Goal: Complete application form

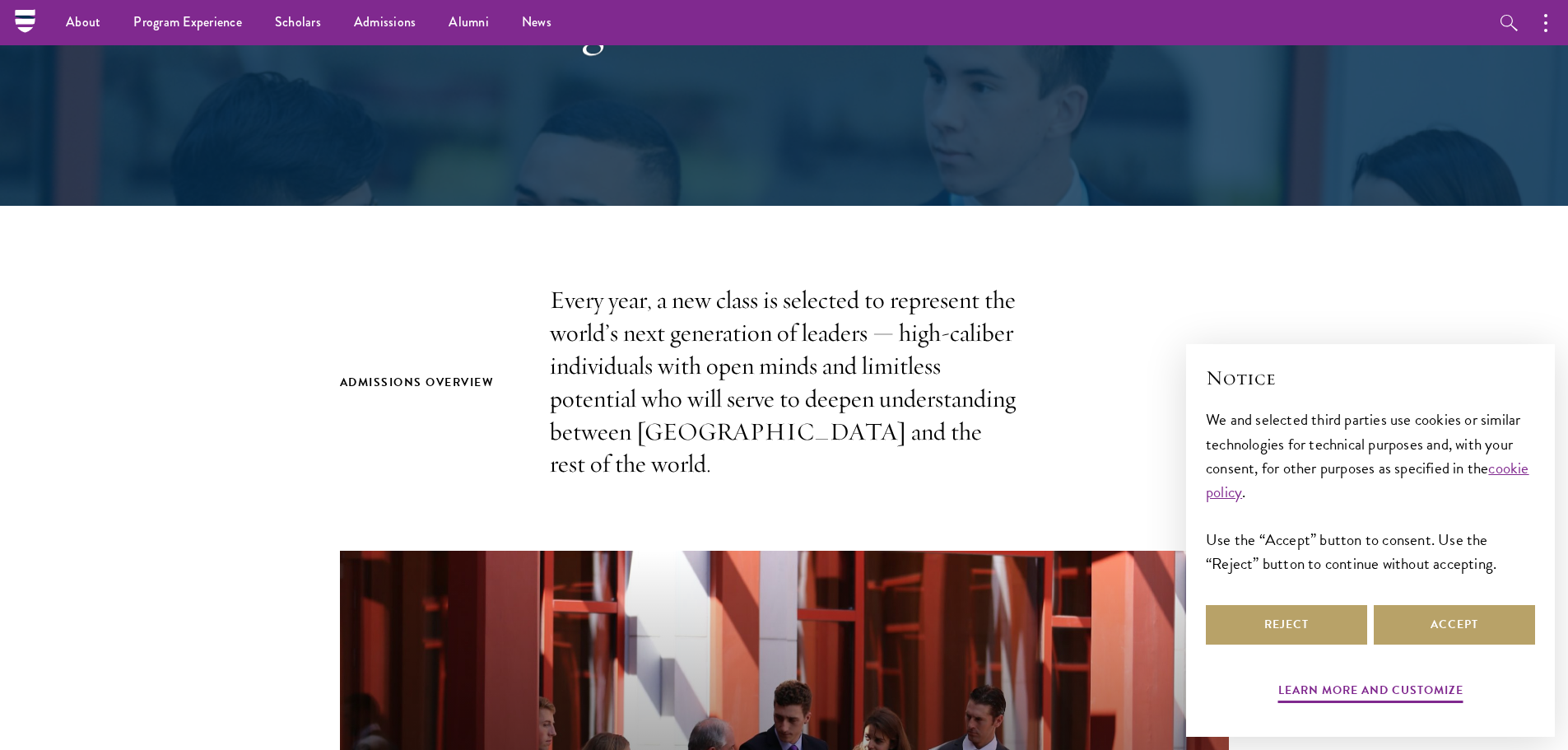
scroll to position [302, 0]
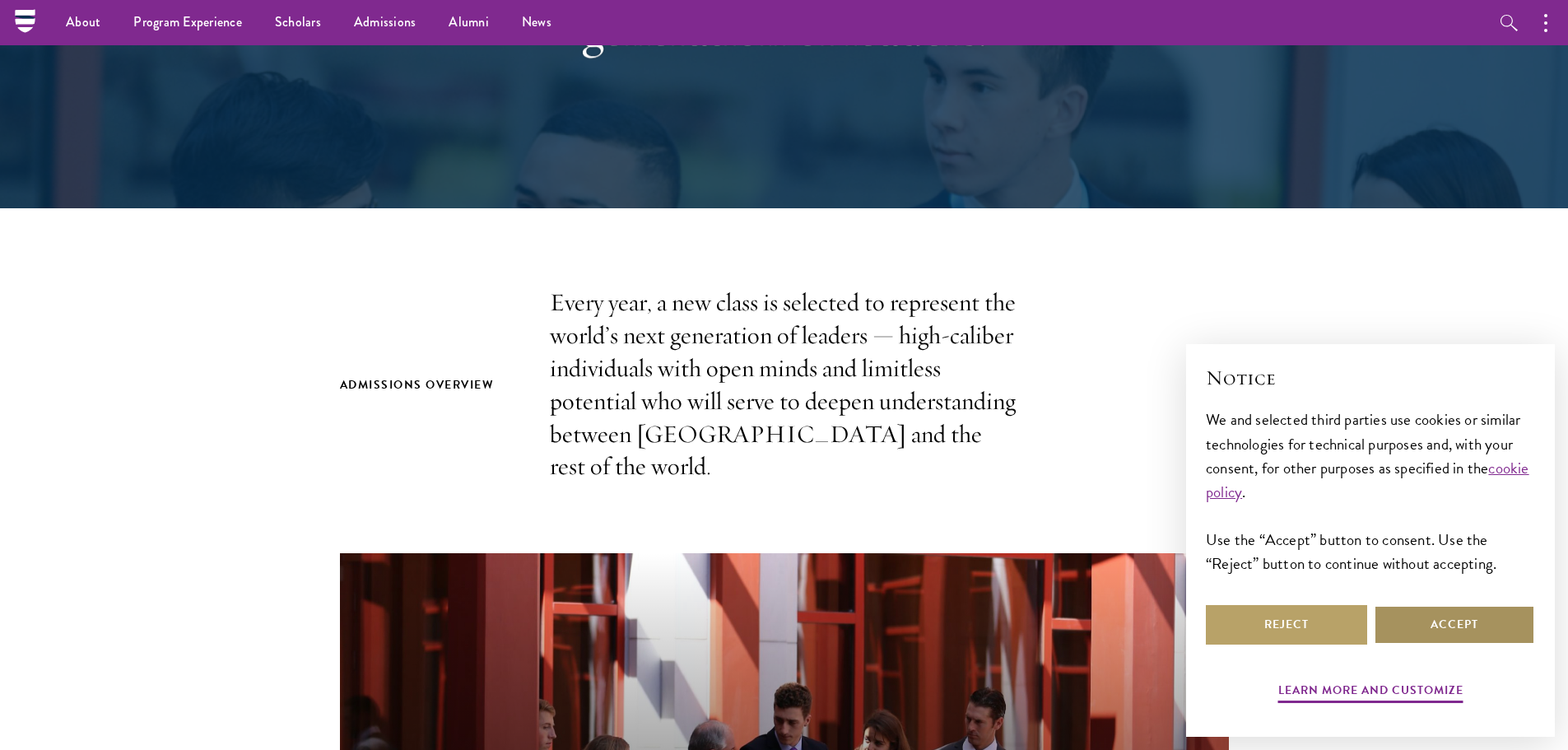
click at [1434, 630] on button "Accept" at bounding box center [1455, 624] width 162 height 39
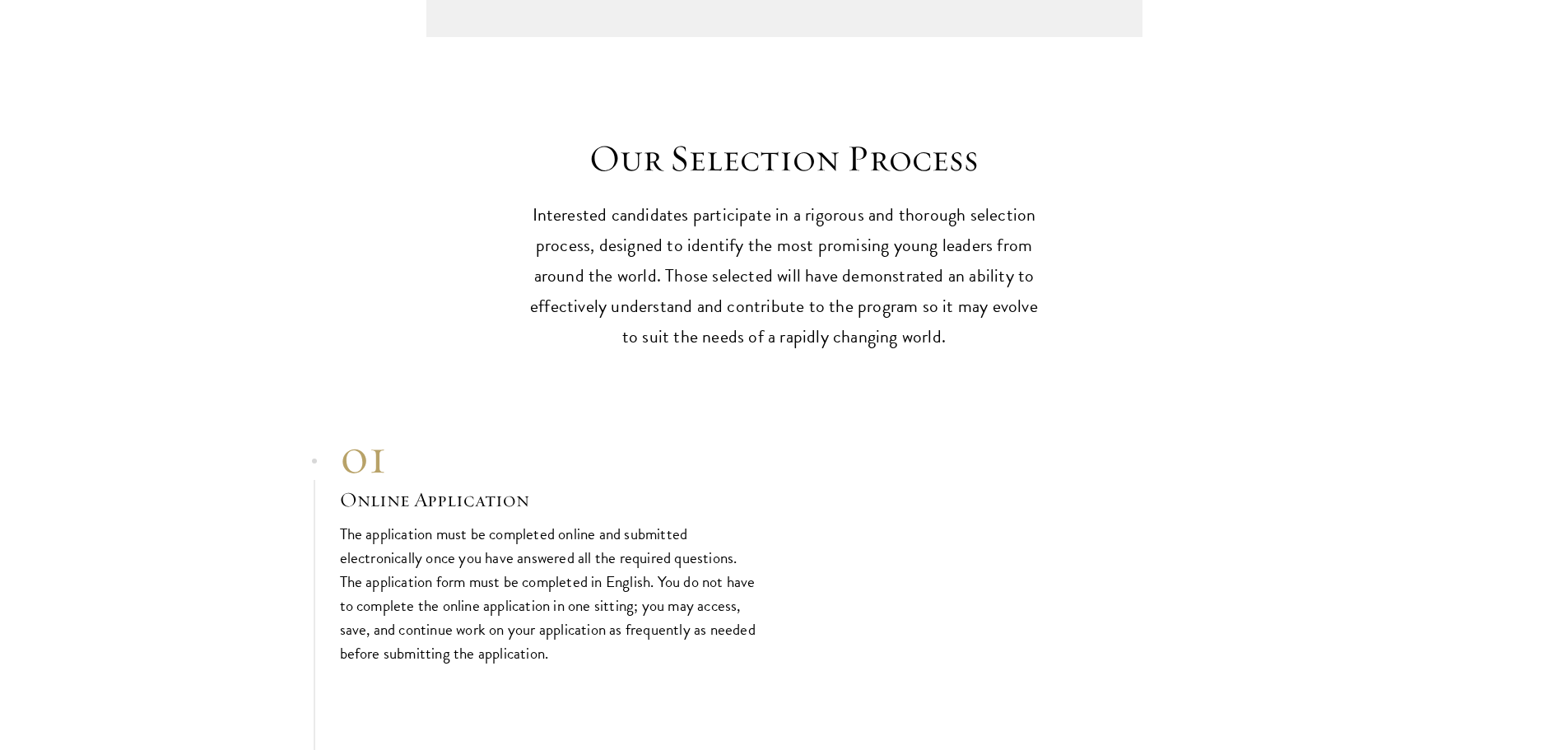
scroll to position [4528, 0]
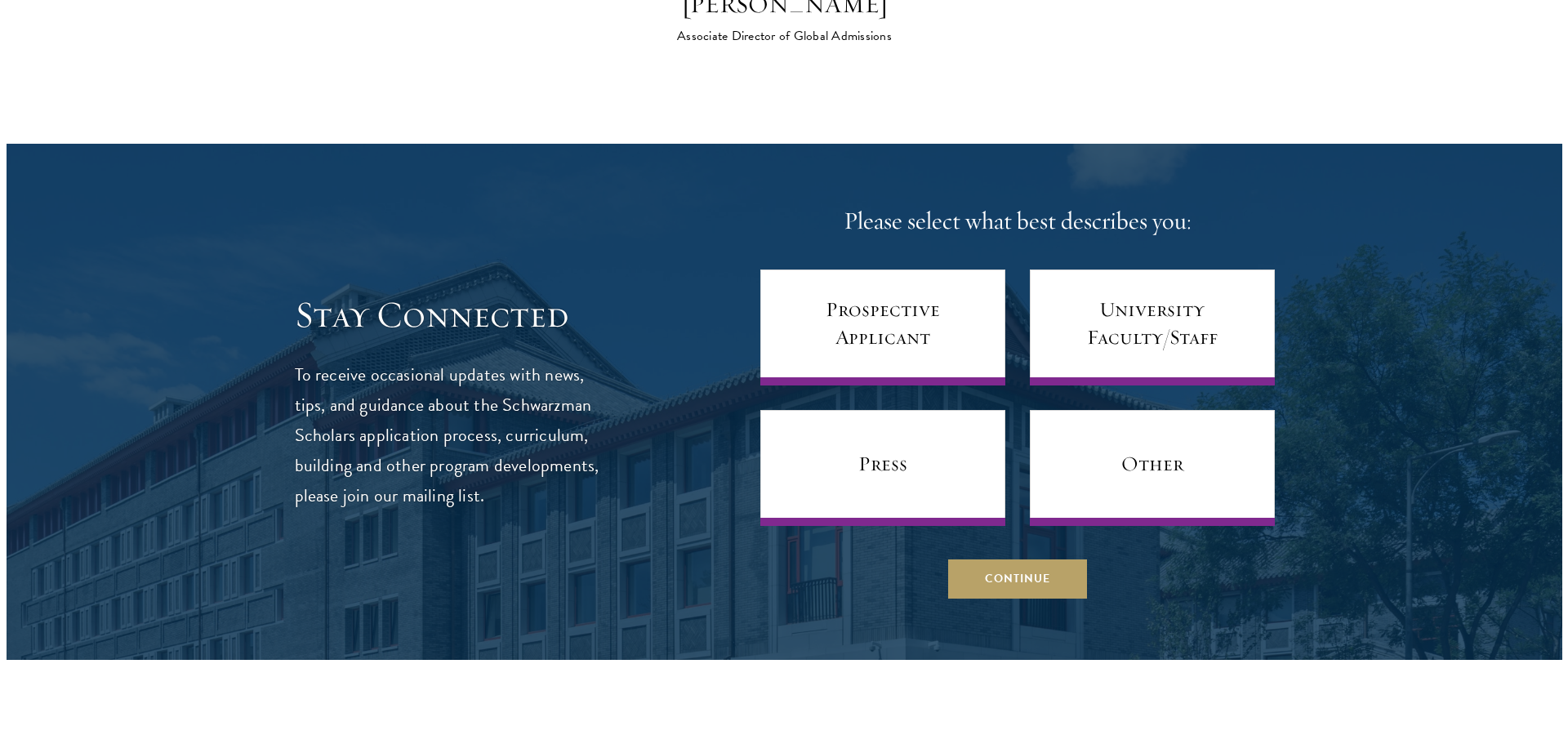
scroll to position [6289, 0]
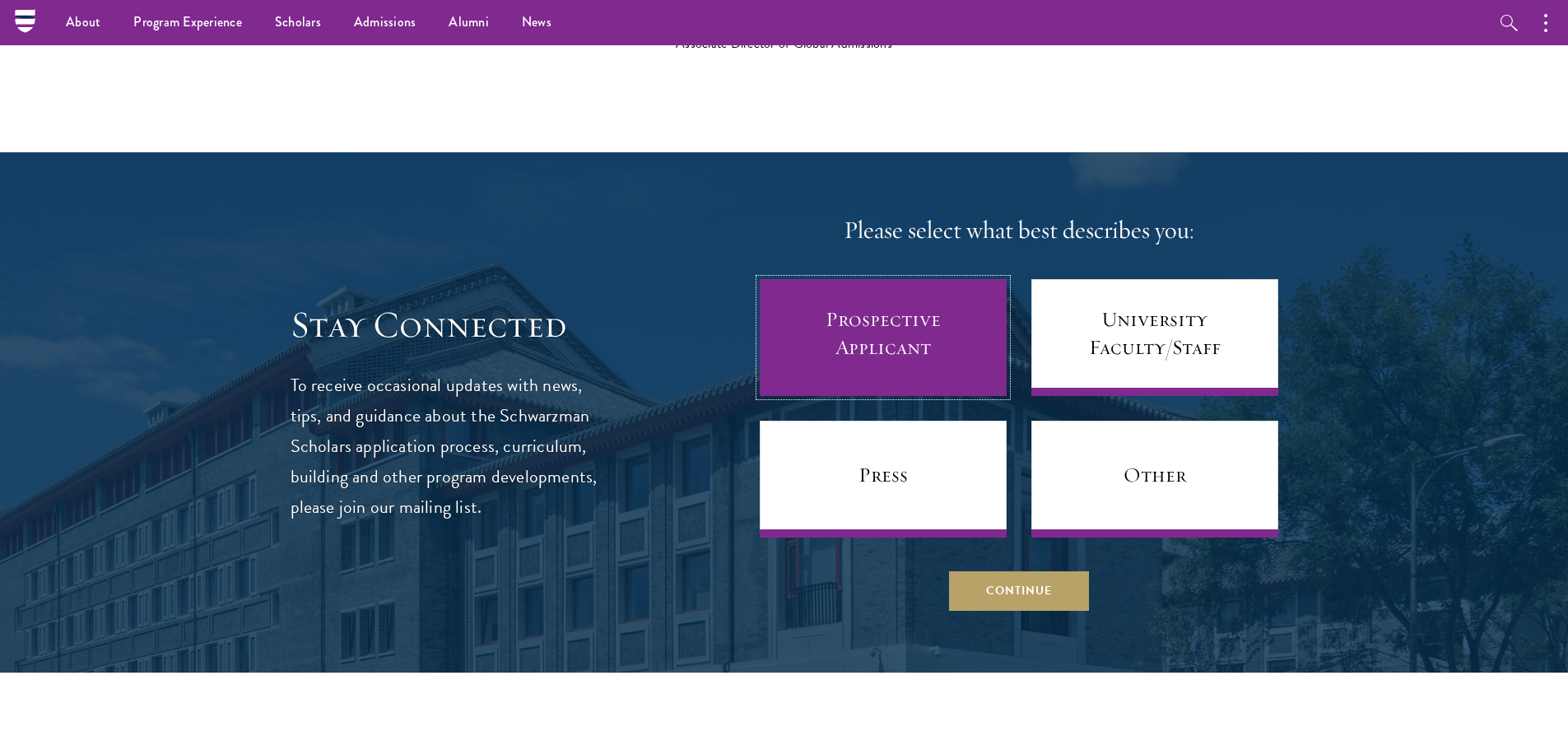
click at [974, 312] on link "Prospective Applicant" at bounding box center [883, 338] width 247 height 117
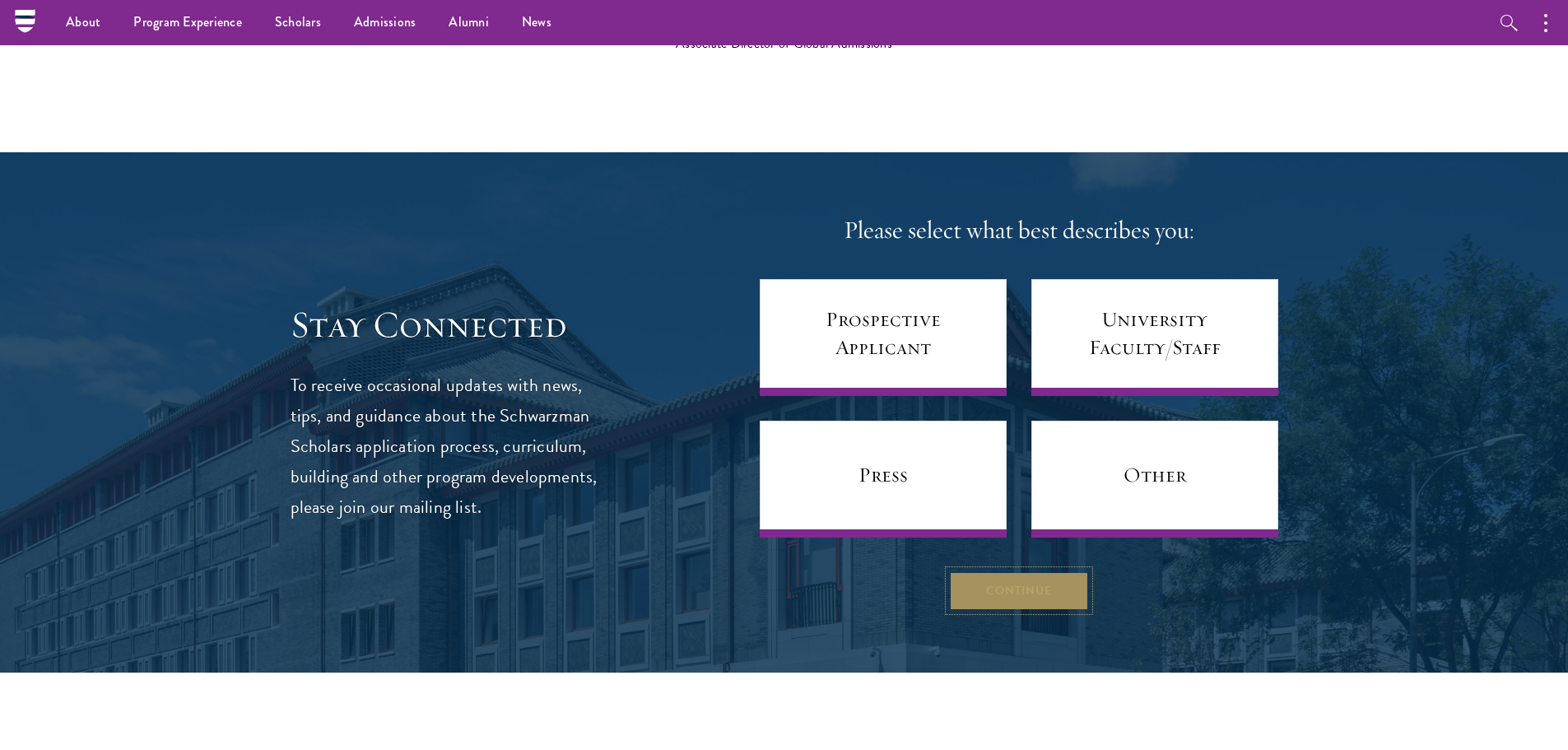
click at [1005, 570] on button "Continue" at bounding box center [1019, 589] width 140 height 39
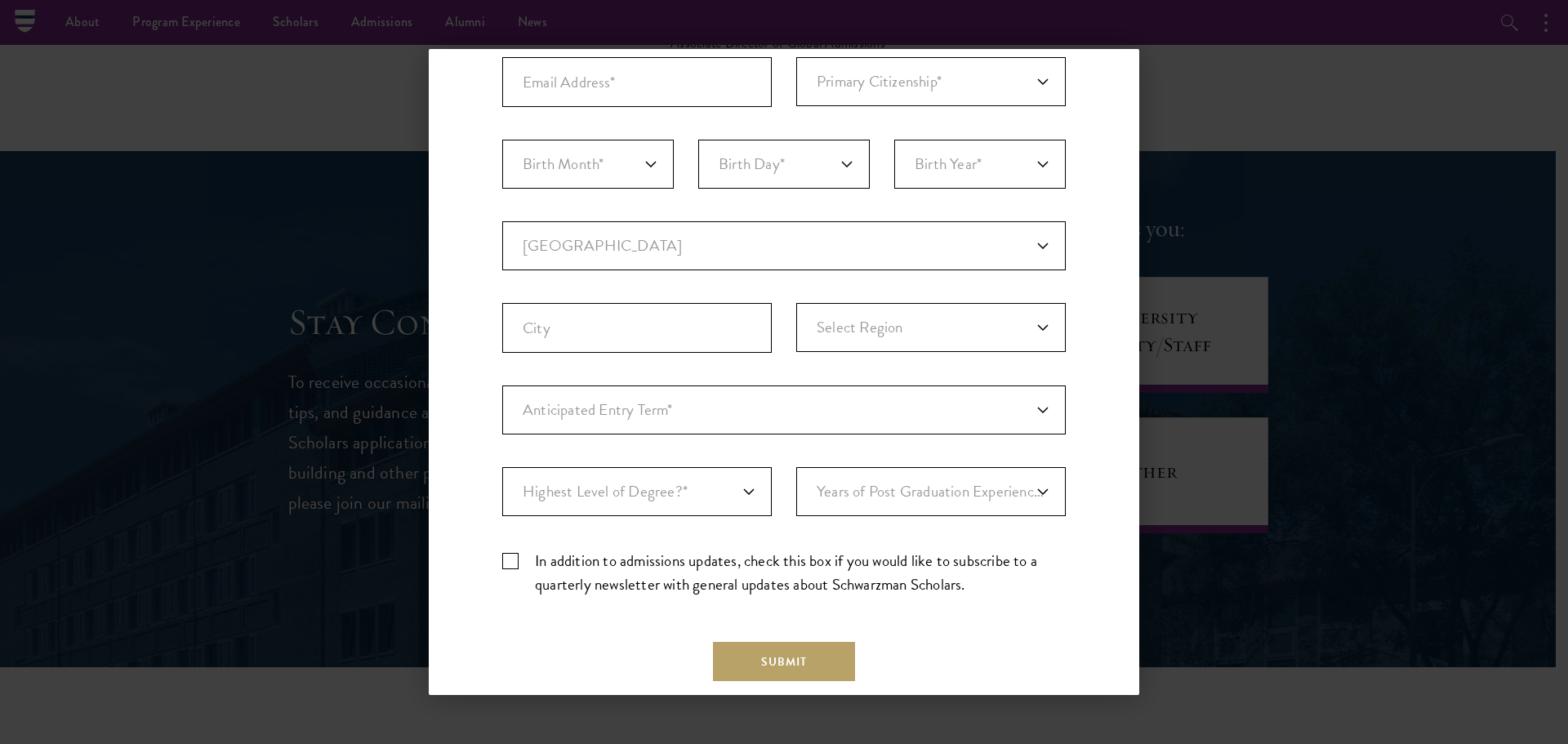
scroll to position [366, 0]
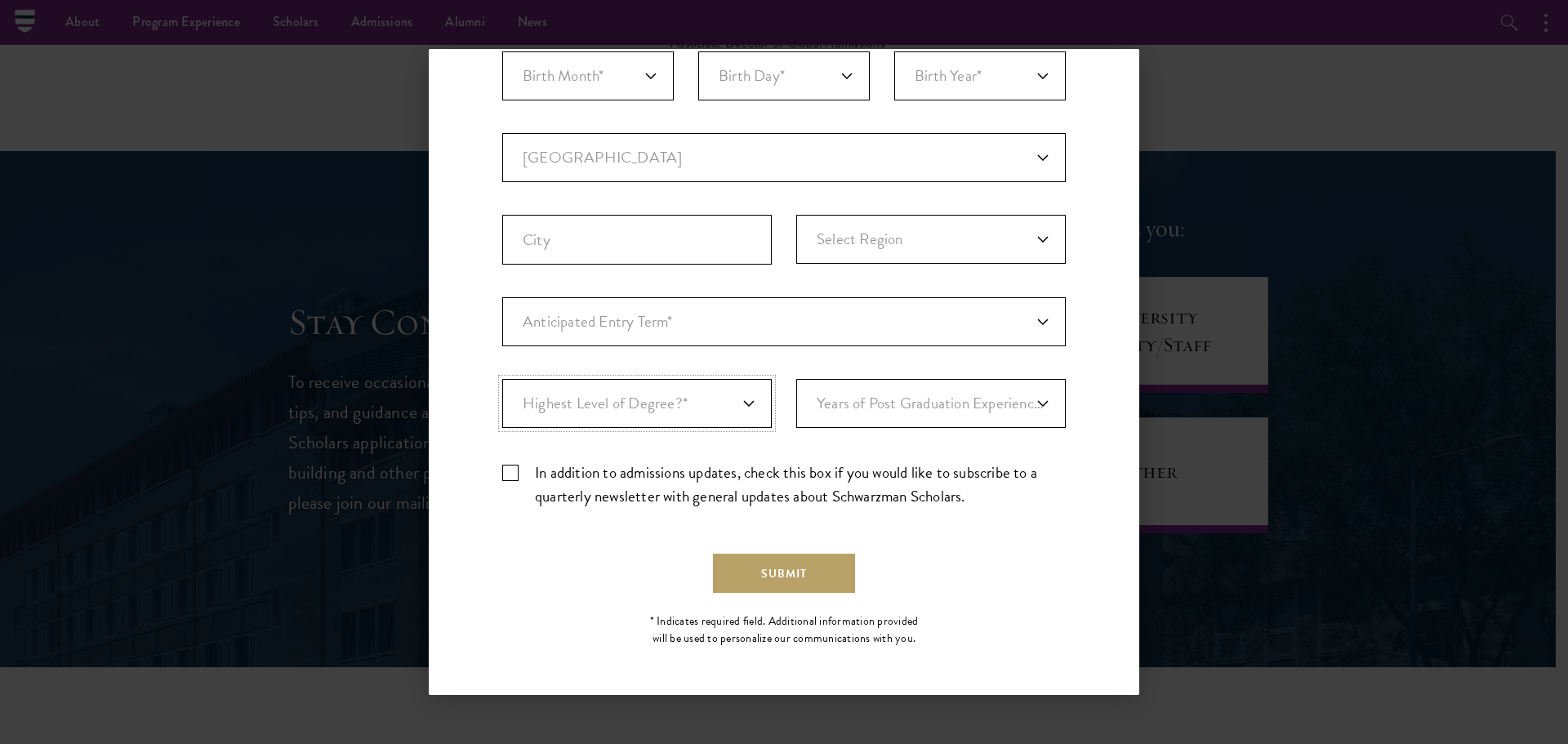
click at [633, 403] on select "Highest Level of Degree?* PHD Bachelor's Master's Current Undergraduate Student" at bounding box center [637, 403] width 270 height 49
select select "bf44f490-31e9-4d16-b1d2-df861e7933aa"
click at [503, 379] on select "Highest Level of Degree?* PHD Bachelor's Master's Current Undergraduate Student" at bounding box center [637, 403] width 270 height 49
click at [871, 413] on select "Years of Post Graduation Experience?* 1 2 3 4 5 6 7 8 9 10" at bounding box center [931, 403] width 270 height 49
select select "10"
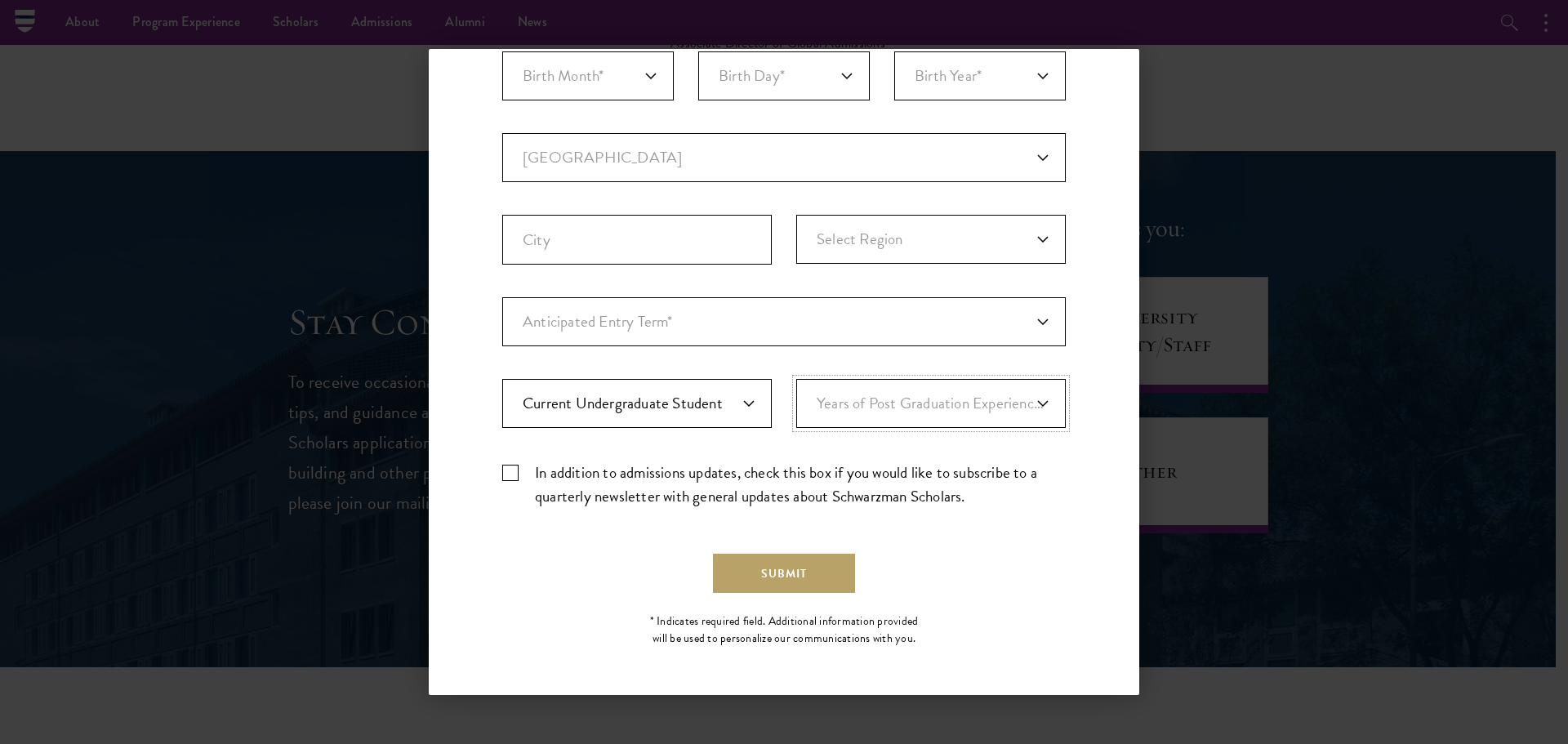
click at [796, 379] on select "Years of Post Graduation Experience?* 1 2 3 4 5 6 7 8 9 10" at bounding box center [931, 403] width 270 height 49
click at [512, 477] on label "In addition to admissions updates, check this box if you would like to subscrib…" at bounding box center [784, 485] width 564 height 48
click at [512, 471] on input "In addition to admissions updates, check this box if you would like to subscrib…" at bounding box center [784, 465] width 564 height 10
checkbox input "true"
click at [564, 249] on input "City" at bounding box center [637, 239] width 270 height 50
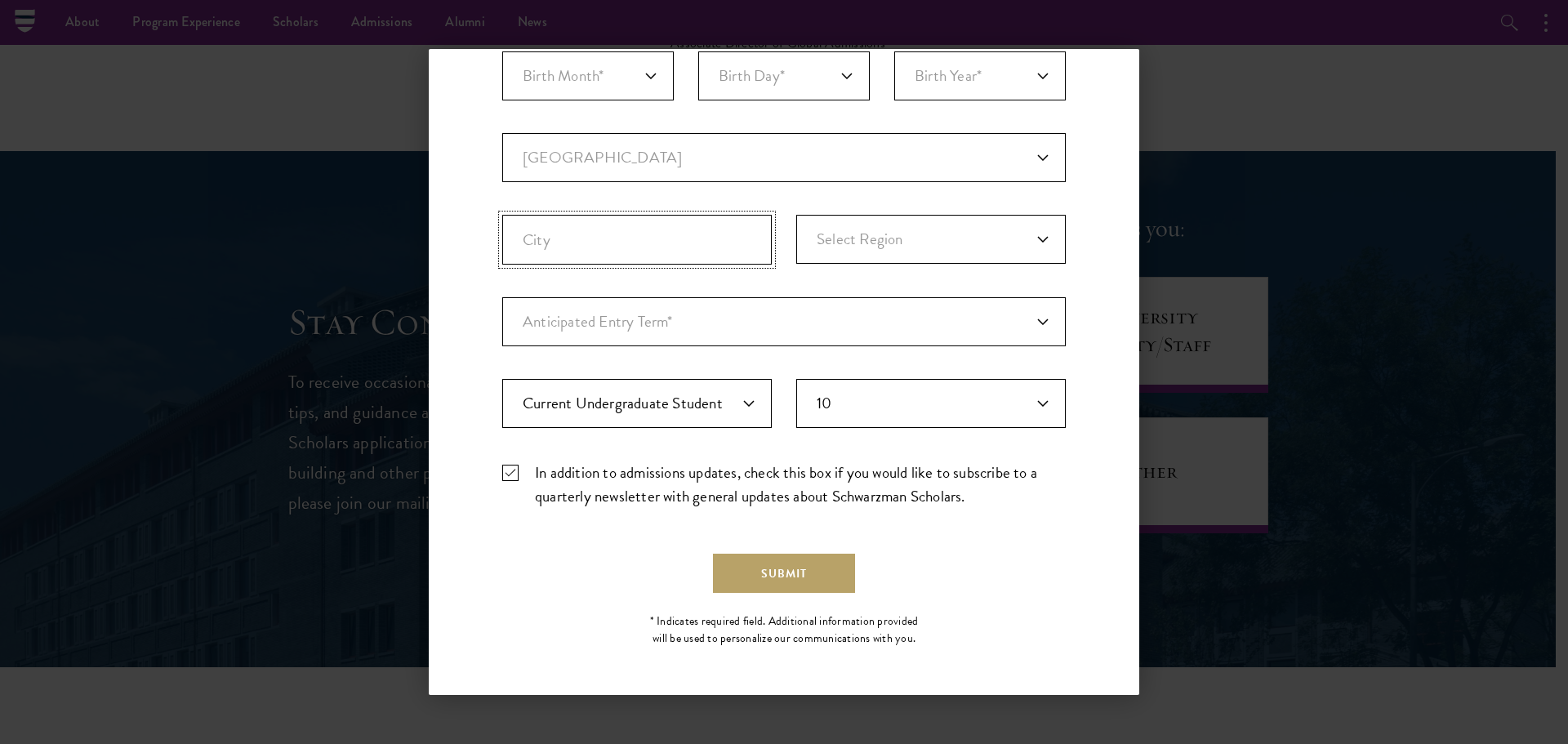
scroll to position [67, 0]
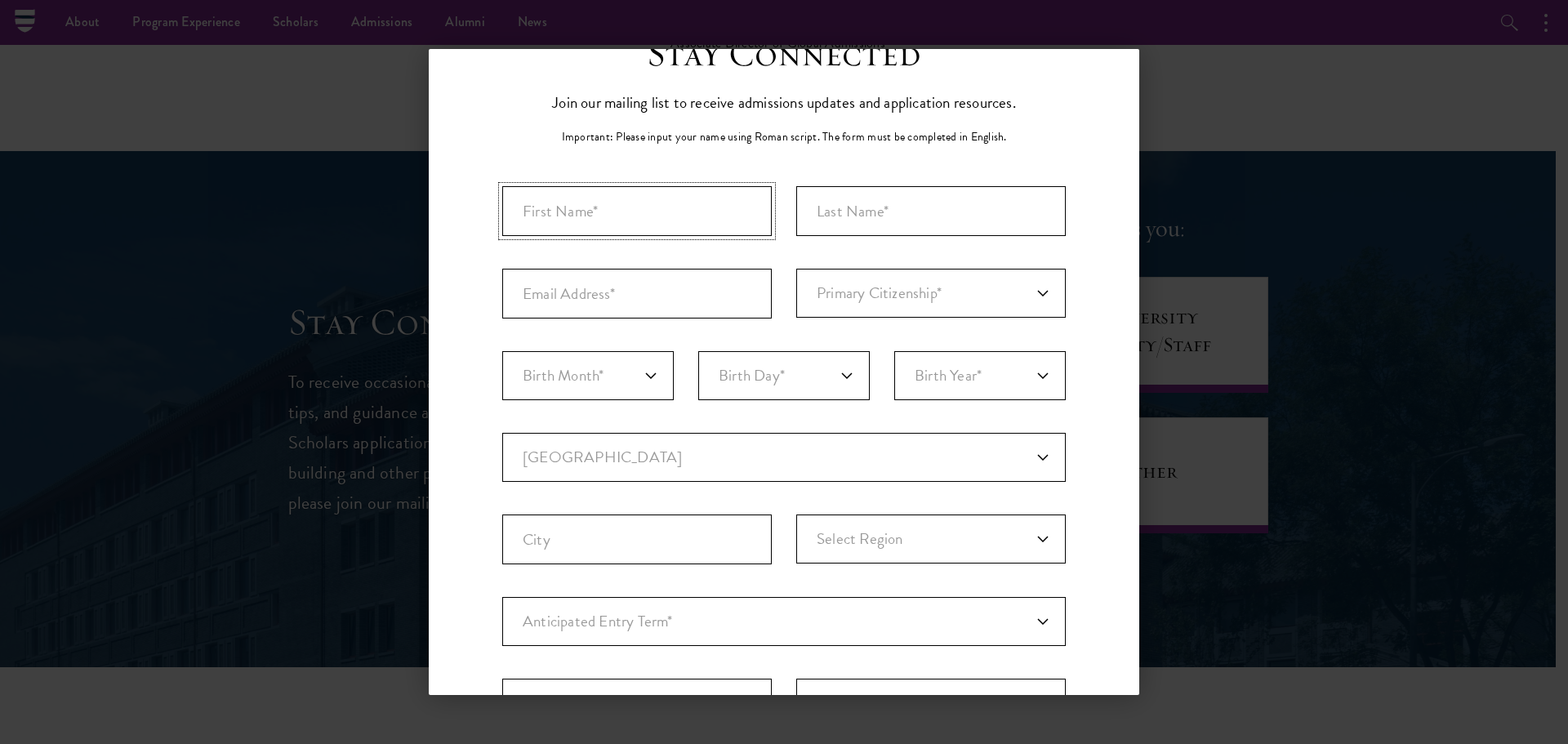
click at [588, 218] on input "First Name*" at bounding box center [637, 211] width 270 height 50
type input "[PERSON_NAME]"
type input "guilhermeotavioduarte"
paste input "guilhermeotavioduarte"
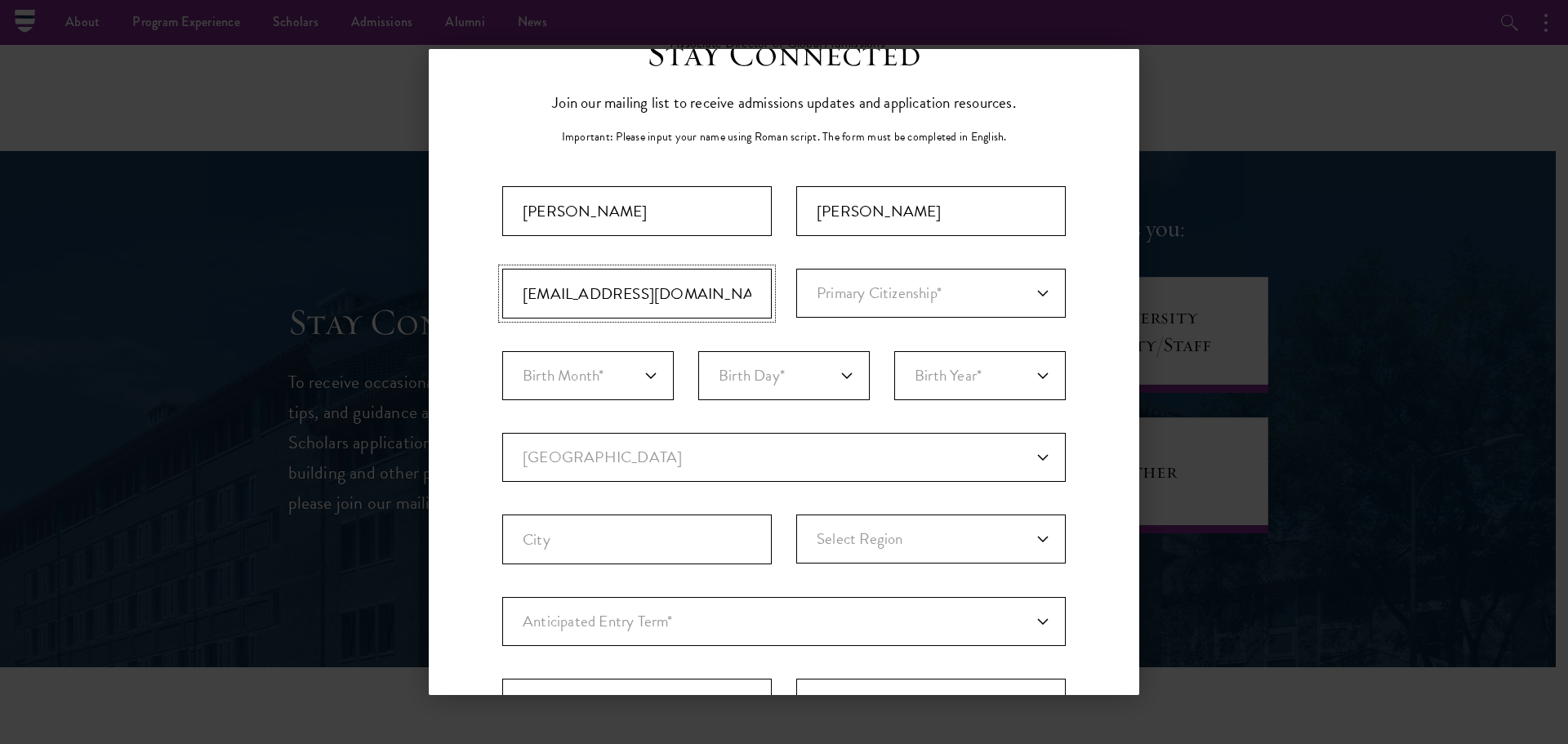
type input "[EMAIL_ADDRESS][DOMAIN_NAME]"
select select "BR"
select select "01"
select select "04"
select select "Birth Year*"
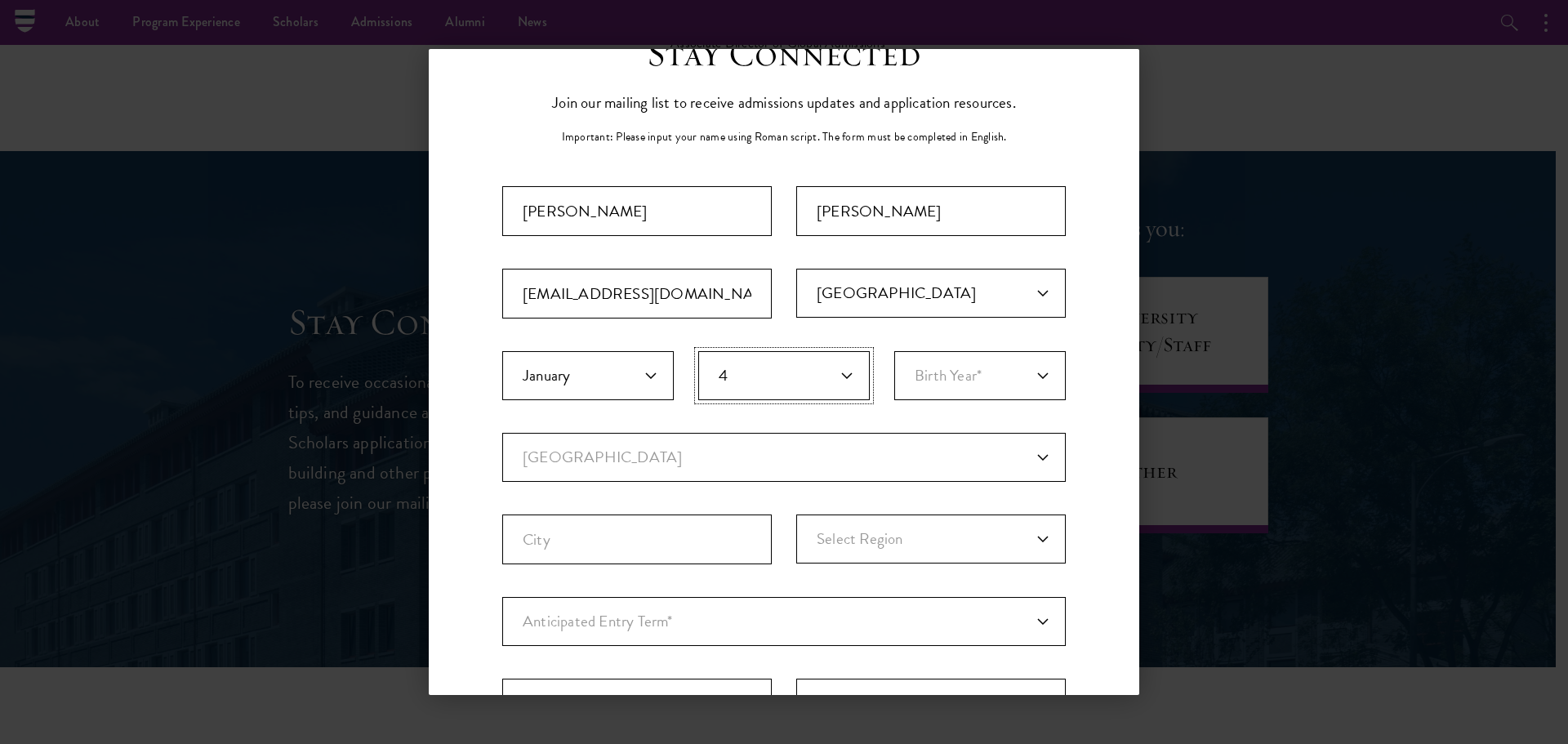
click at [770, 378] on select "Birth Day* 1 2 3 4 5 6 7 8 9 10 11 12 13 14 15 16 17 18 19 20 21 22 23 24 25 26…" at bounding box center [784, 375] width 172 height 49
click at [698, 351] on select "Birth Day* 1 2 3 4 5 6 7 8 9 10 11 12 13 14 15 16 17 18 19 20 21 22 23 24 25 26…" at bounding box center [784, 375] width 172 height 49
select select "31"
select select "17"
select select "1994"
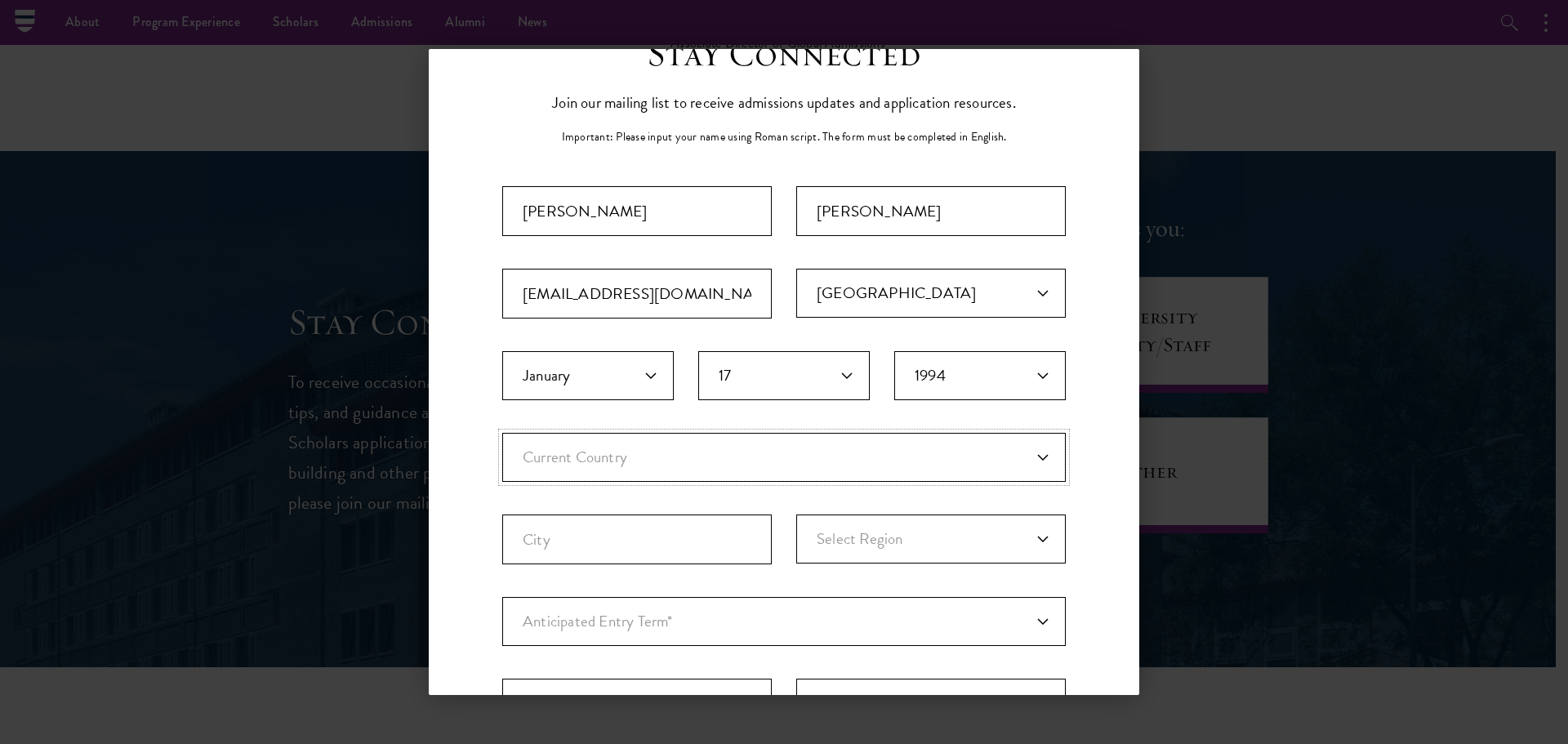
select select "UG"
select select
click at [741, 468] on select "Current Country [GEOGRAPHIC_DATA] [GEOGRAPHIC_DATA] [GEOGRAPHIC_DATA] [GEOGRAPH…" at bounding box center [784, 457] width 564 height 49
select select "US"
click at [503, 433] on select "Current Country [GEOGRAPHIC_DATA] [GEOGRAPHIC_DATA] [GEOGRAPHIC_DATA] [GEOGRAPH…" at bounding box center [784, 457] width 564 height 49
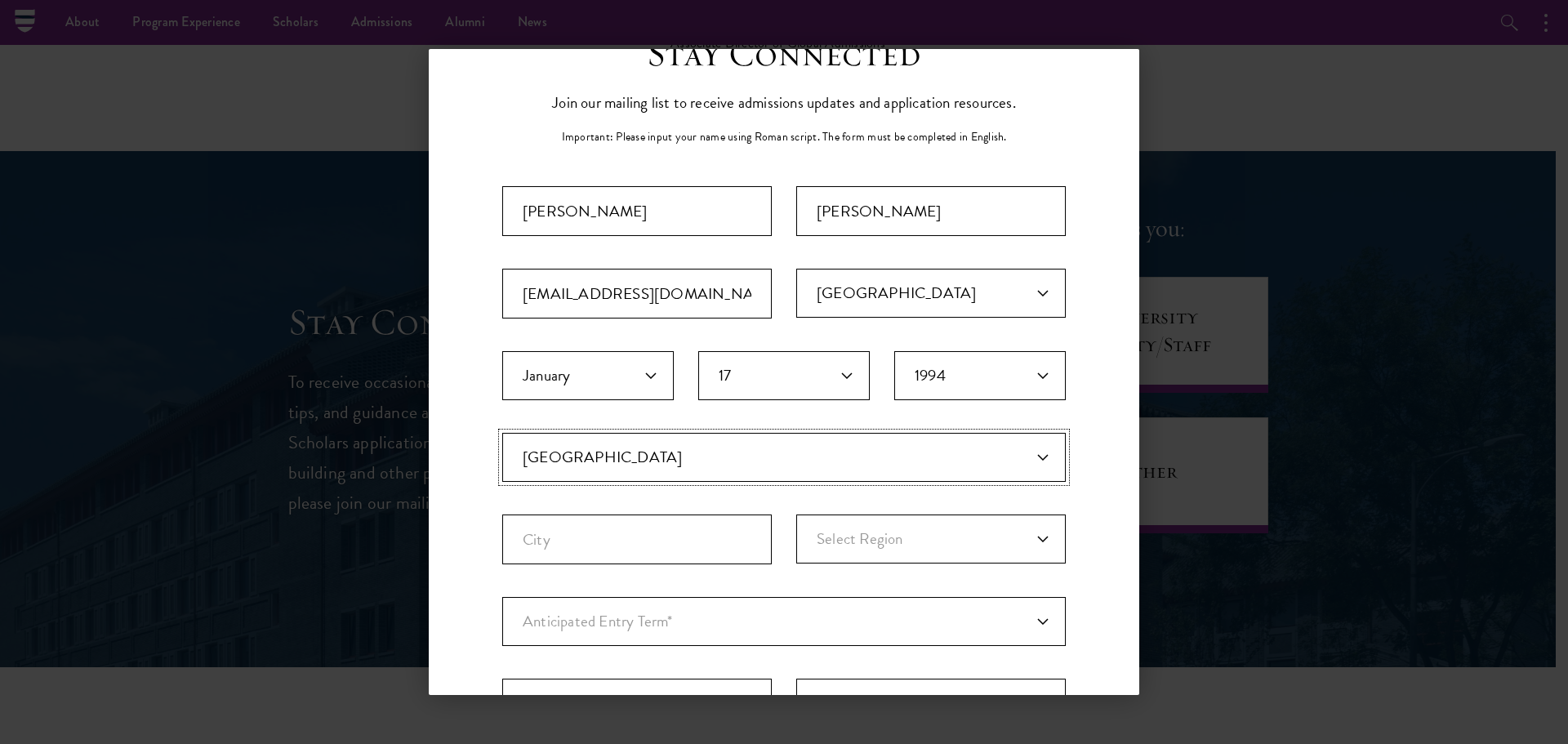
select select
click at [616, 543] on input "City" at bounding box center [637, 539] width 270 height 50
type input "[GEOGRAPHIC_DATA]"
select select "FL"
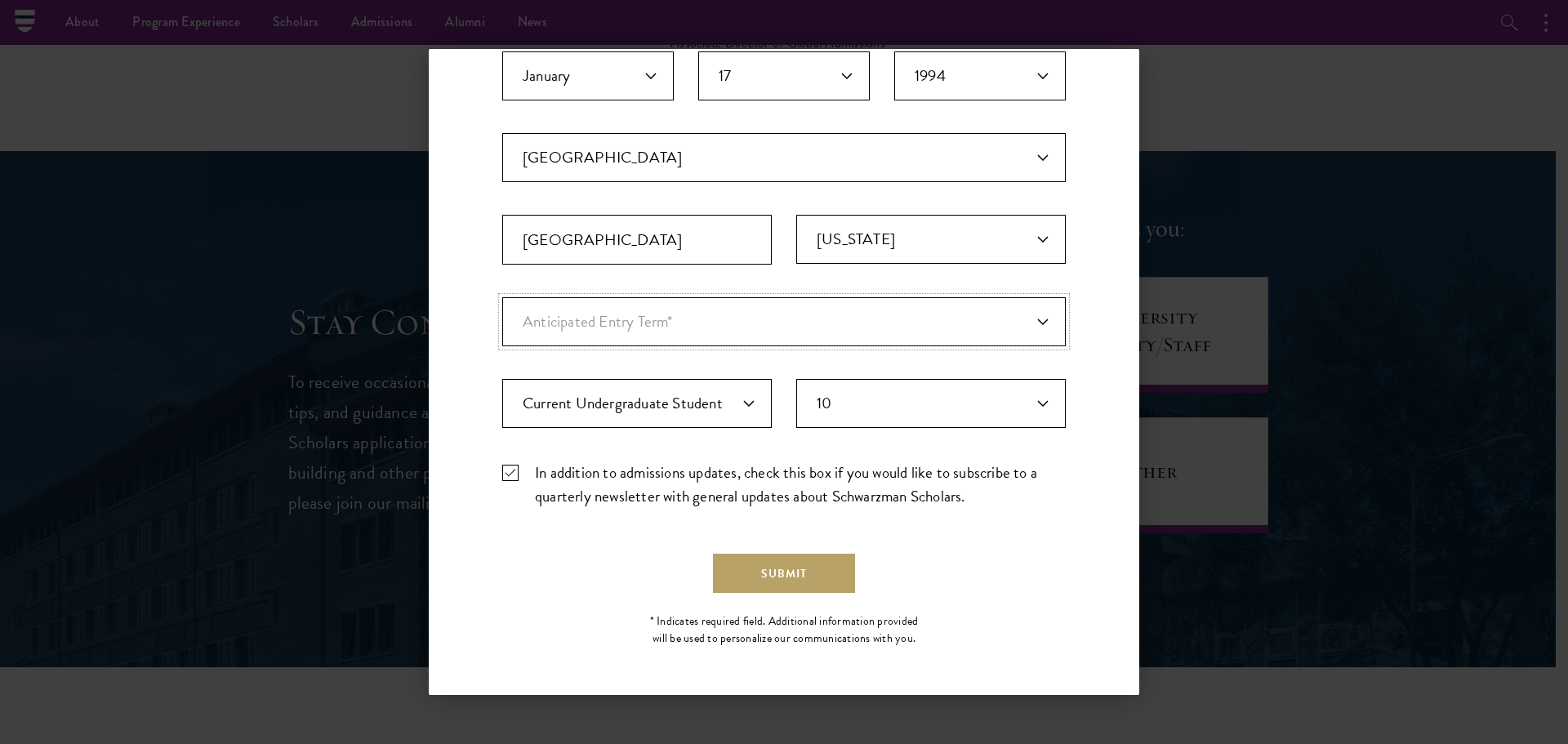
click at [634, 315] on select "Anticipated Entry Term* [DATE] (Application opens [DATE]) Just Exploring" at bounding box center [784, 321] width 564 height 49
select select "e64b8ab3-eabb-4867-96d5-7e6b4840665f"
click at [503, 298] on select "Anticipated Entry Term* [DATE] (Application opens [DATE]) Just Exploring" at bounding box center [784, 321] width 564 height 49
click at [754, 577] on button "Submit" at bounding box center [783, 573] width 142 height 39
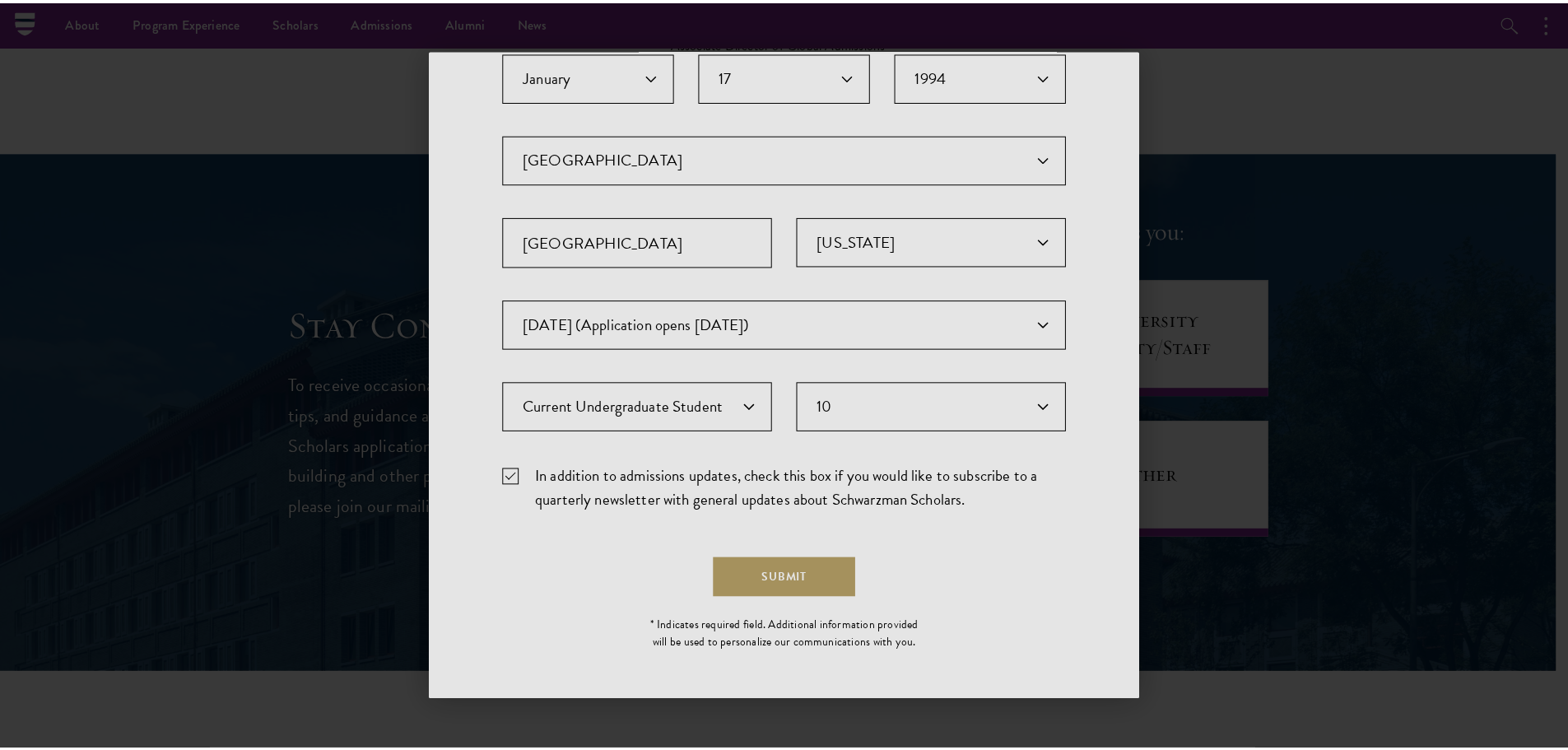
scroll to position [0, 0]
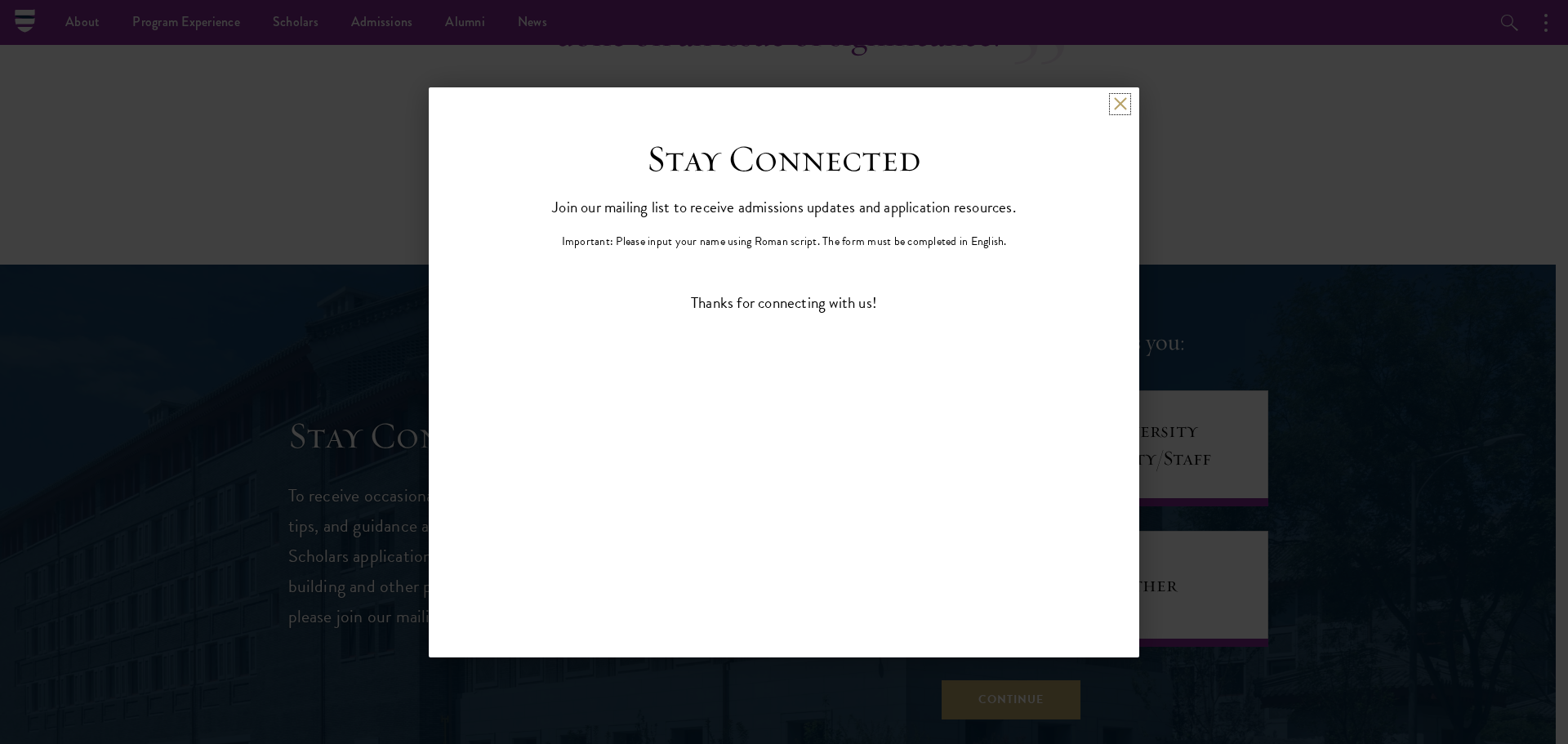
click at [1119, 105] on button at bounding box center [1120, 104] width 14 height 14
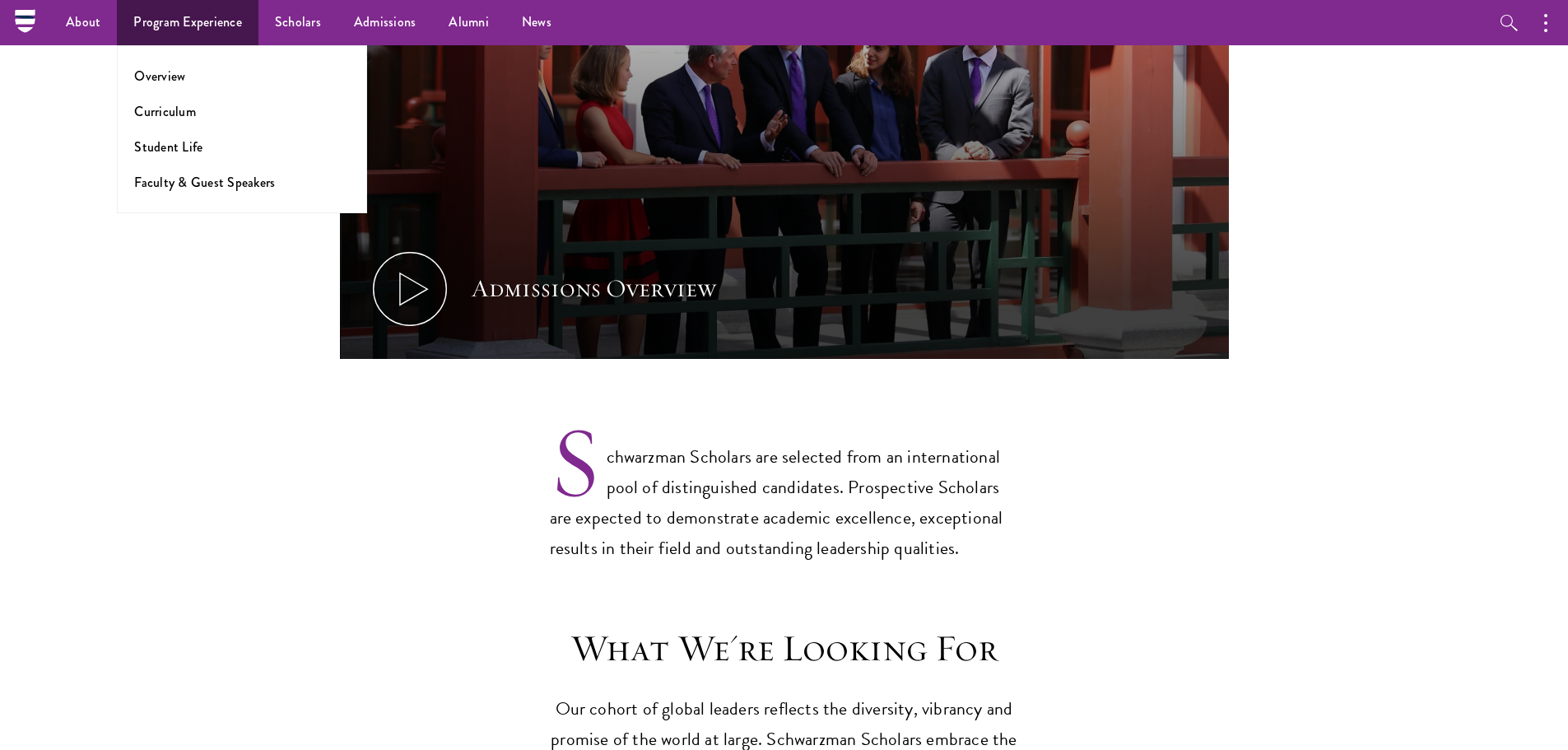
scroll to position [943, 0]
